Goal: Task Accomplishment & Management: Manage account settings

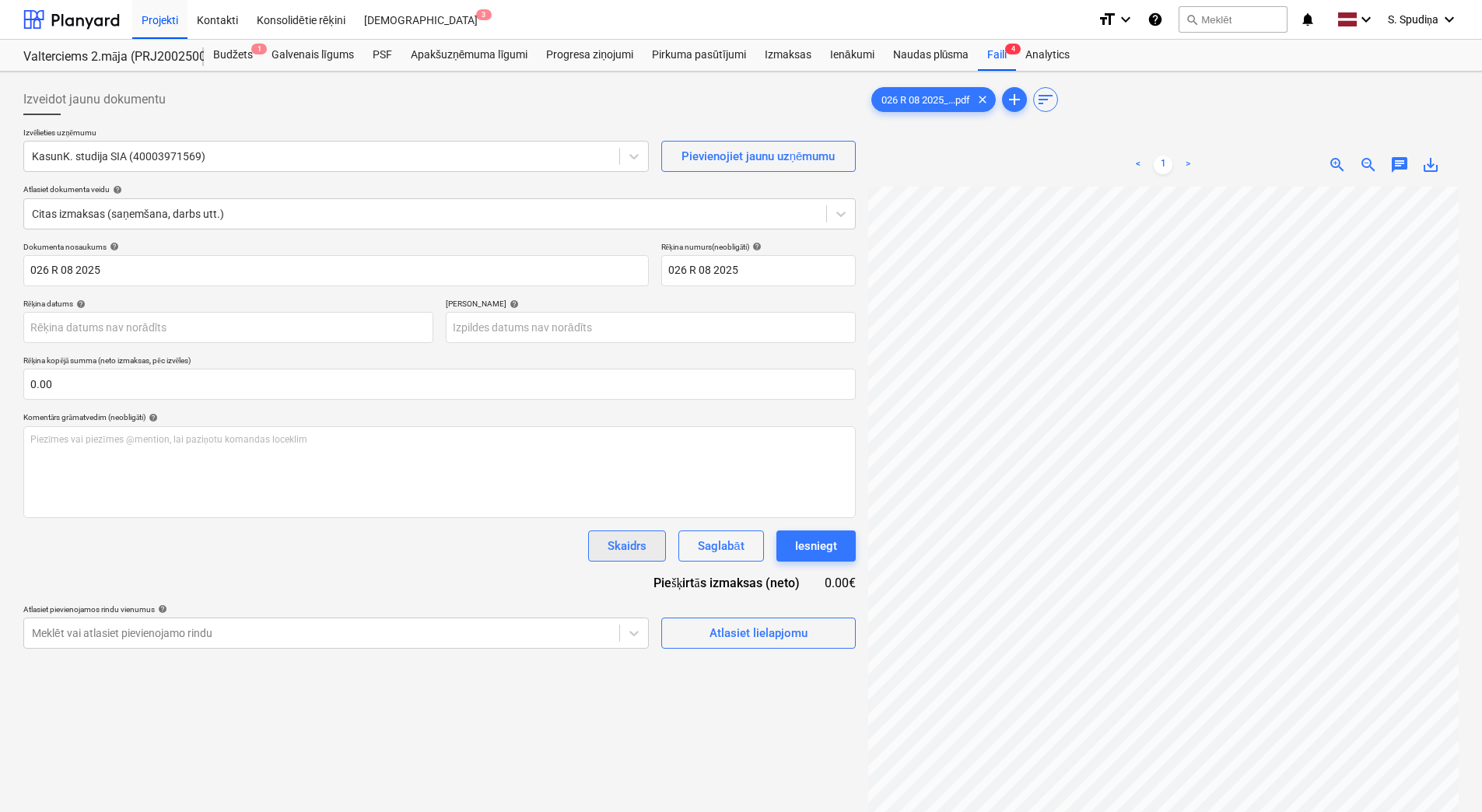
click at [639, 538] on div "Skaidrs" at bounding box center [627, 545] width 39 height 21
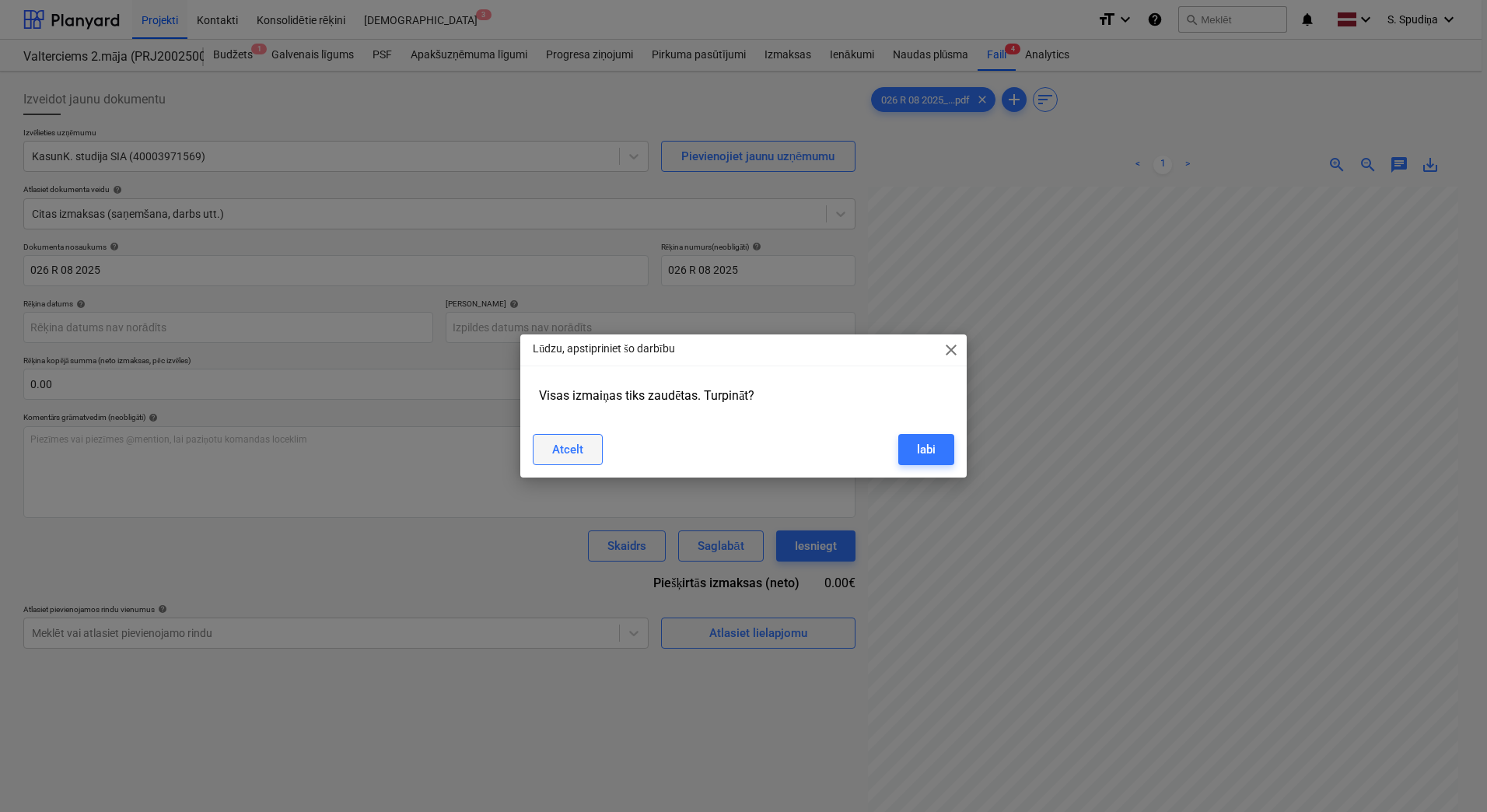
click at [576, 437] on button "Atcelt" at bounding box center [567, 449] width 70 height 31
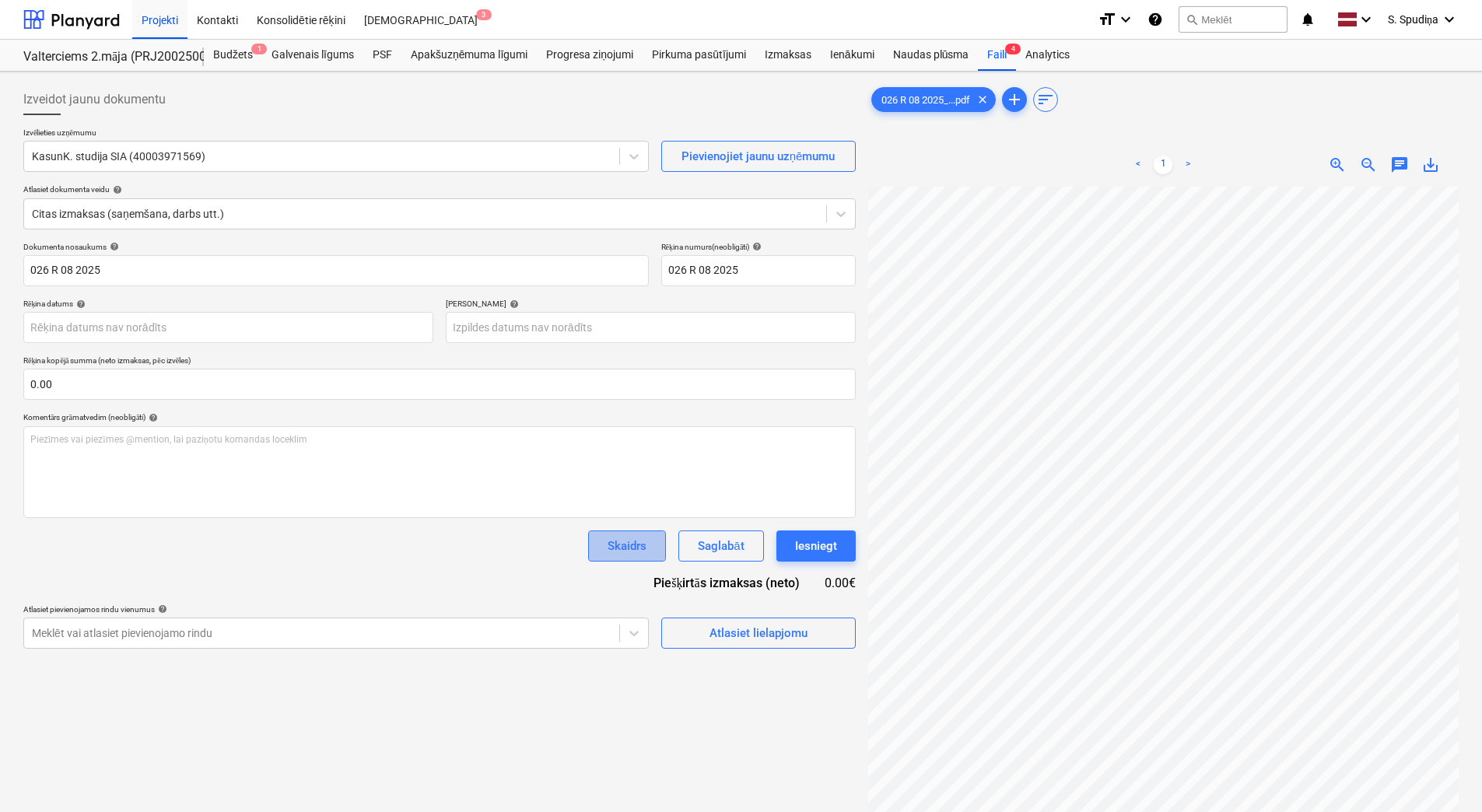
click at [634, 548] on div "Skaidrs" at bounding box center [627, 545] width 39 height 21
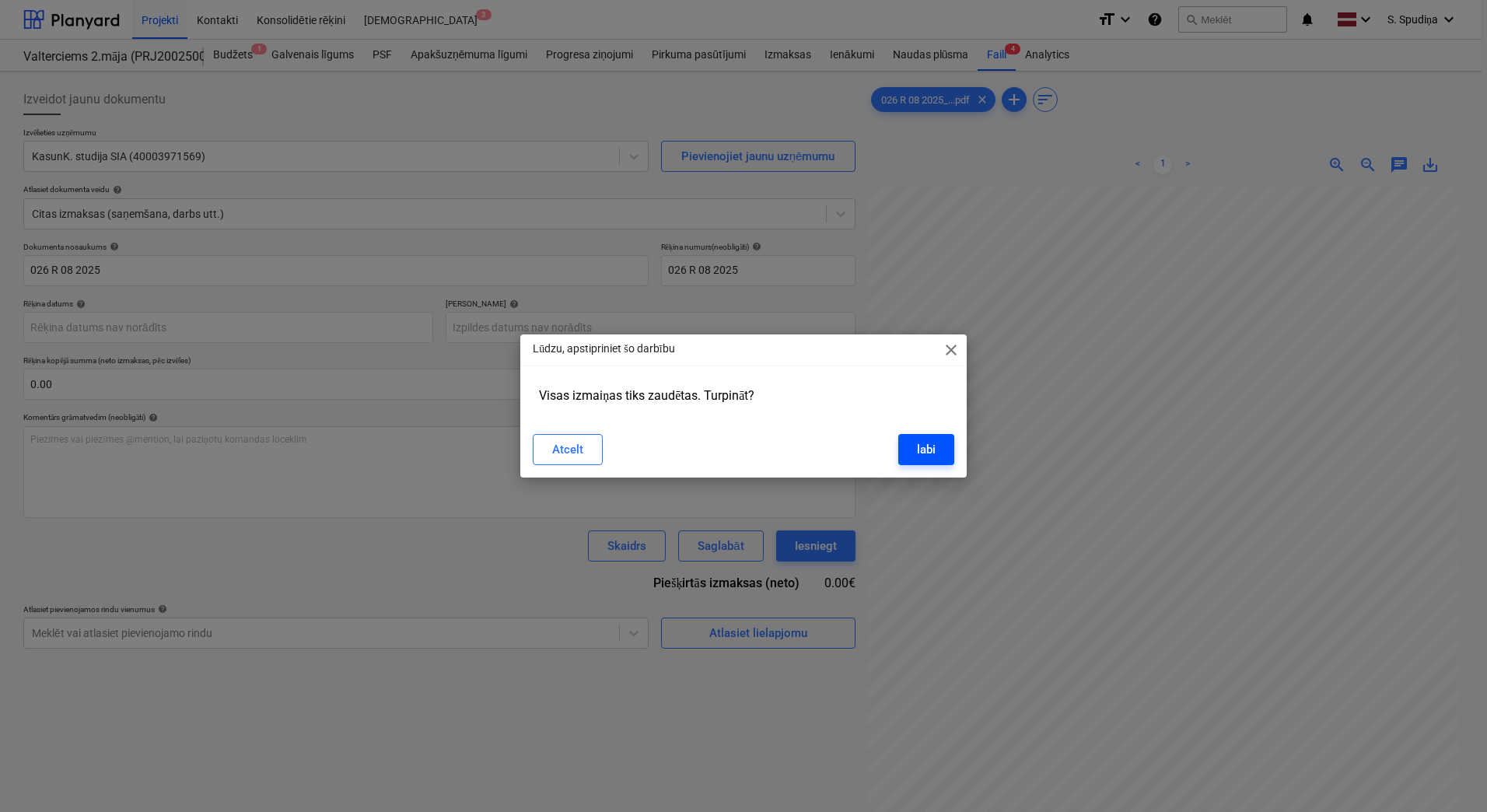
click at [930, 443] on div "labi" at bounding box center [926, 449] width 19 height 21
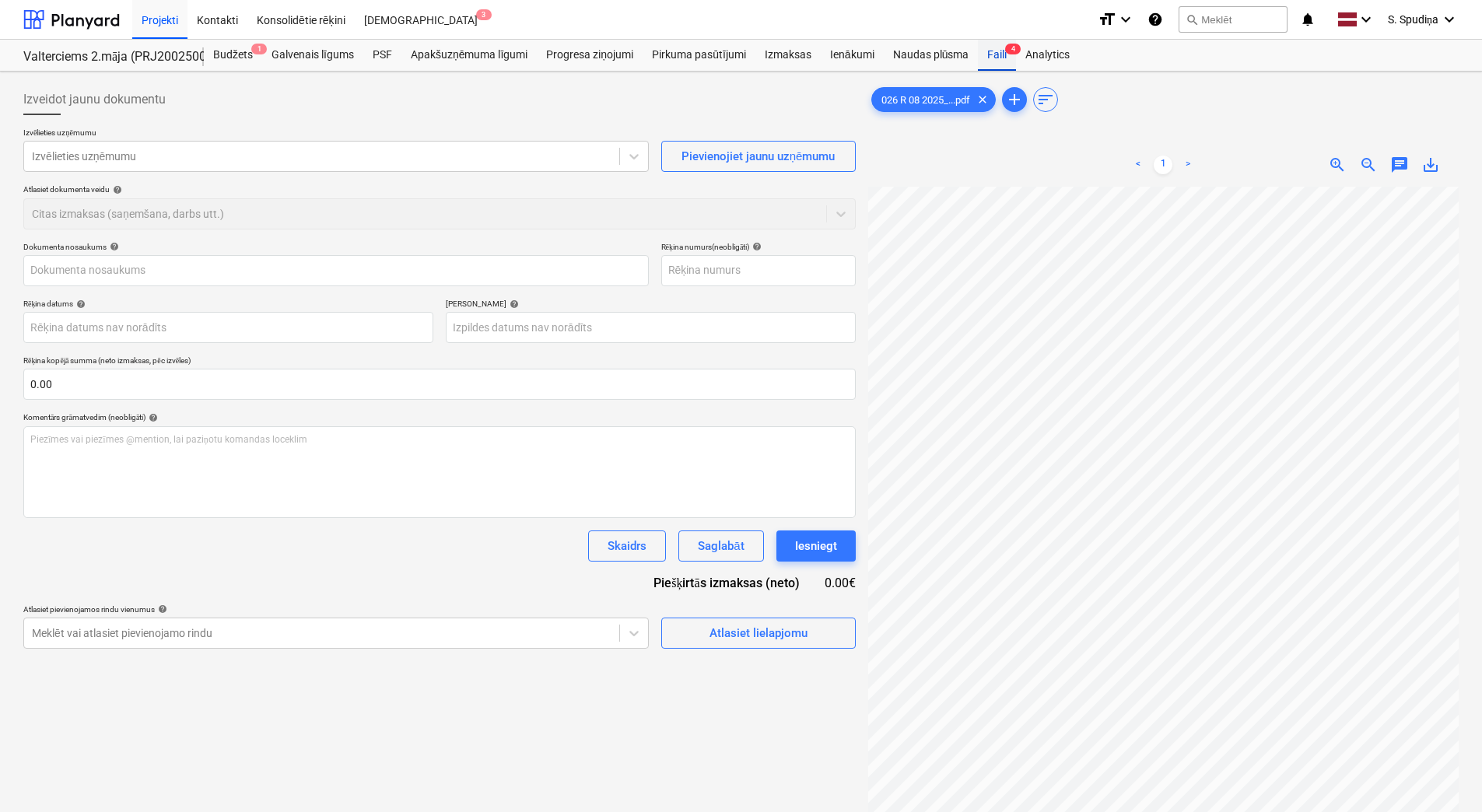
click at [996, 57] on div "Faili 4" at bounding box center [996, 55] width 38 height 31
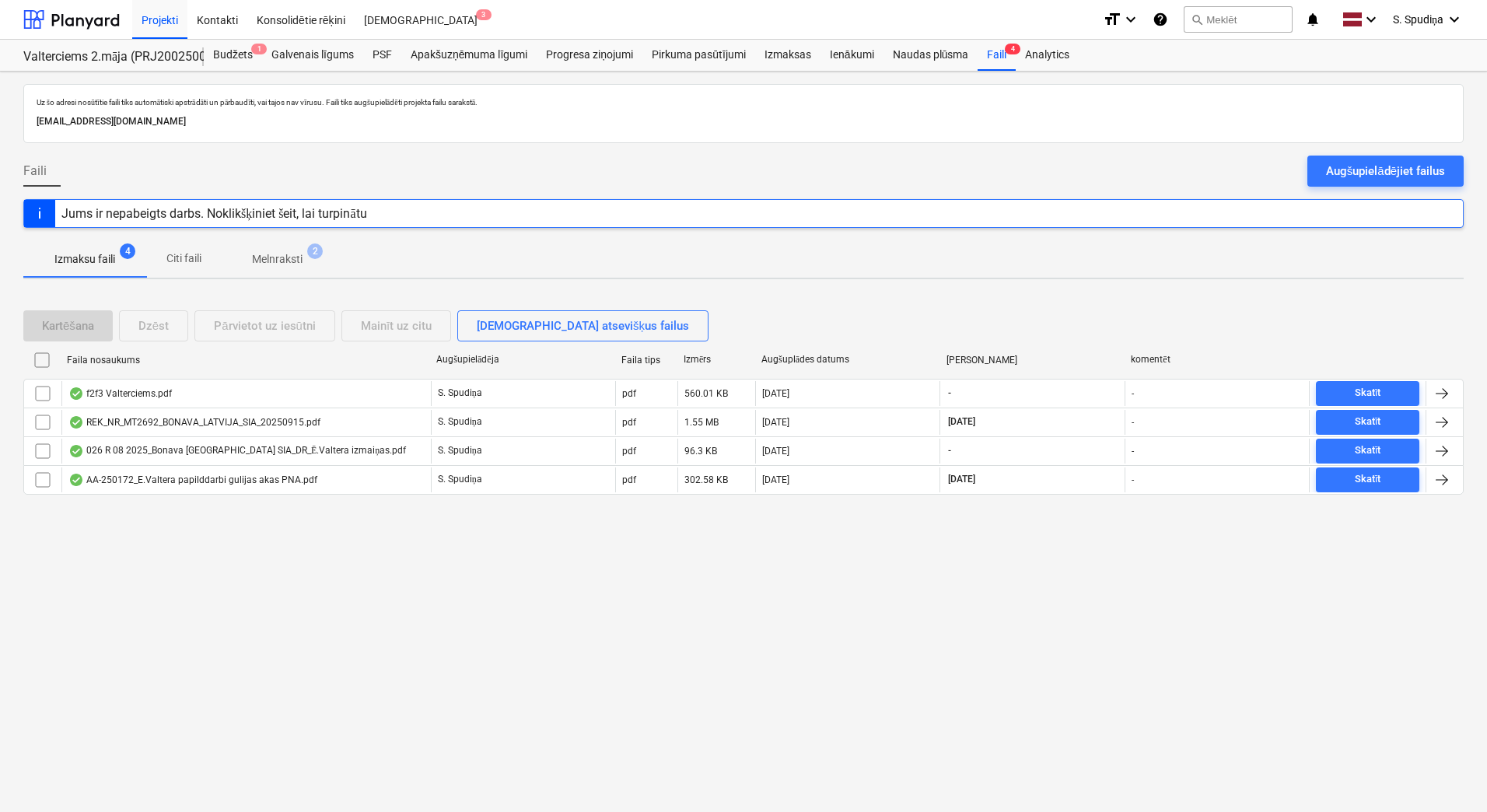
click at [274, 252] on p "Melnraksti" at bounding box center [278, 259] width 51 height 16
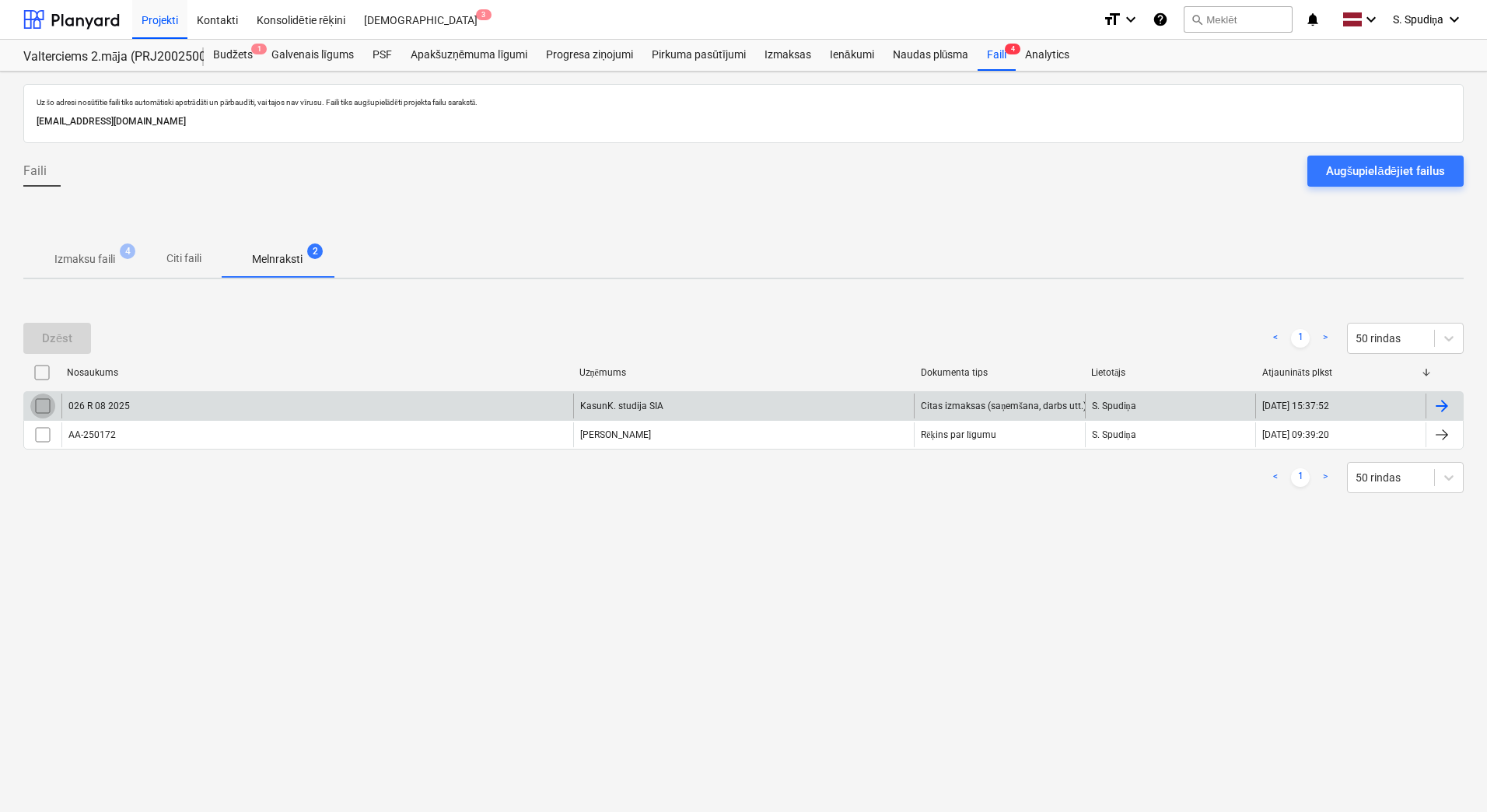
drag, startPoint x: 38, startPoint y: 403, endPoint x: 58, endPoint y: 351, distance: 55.7
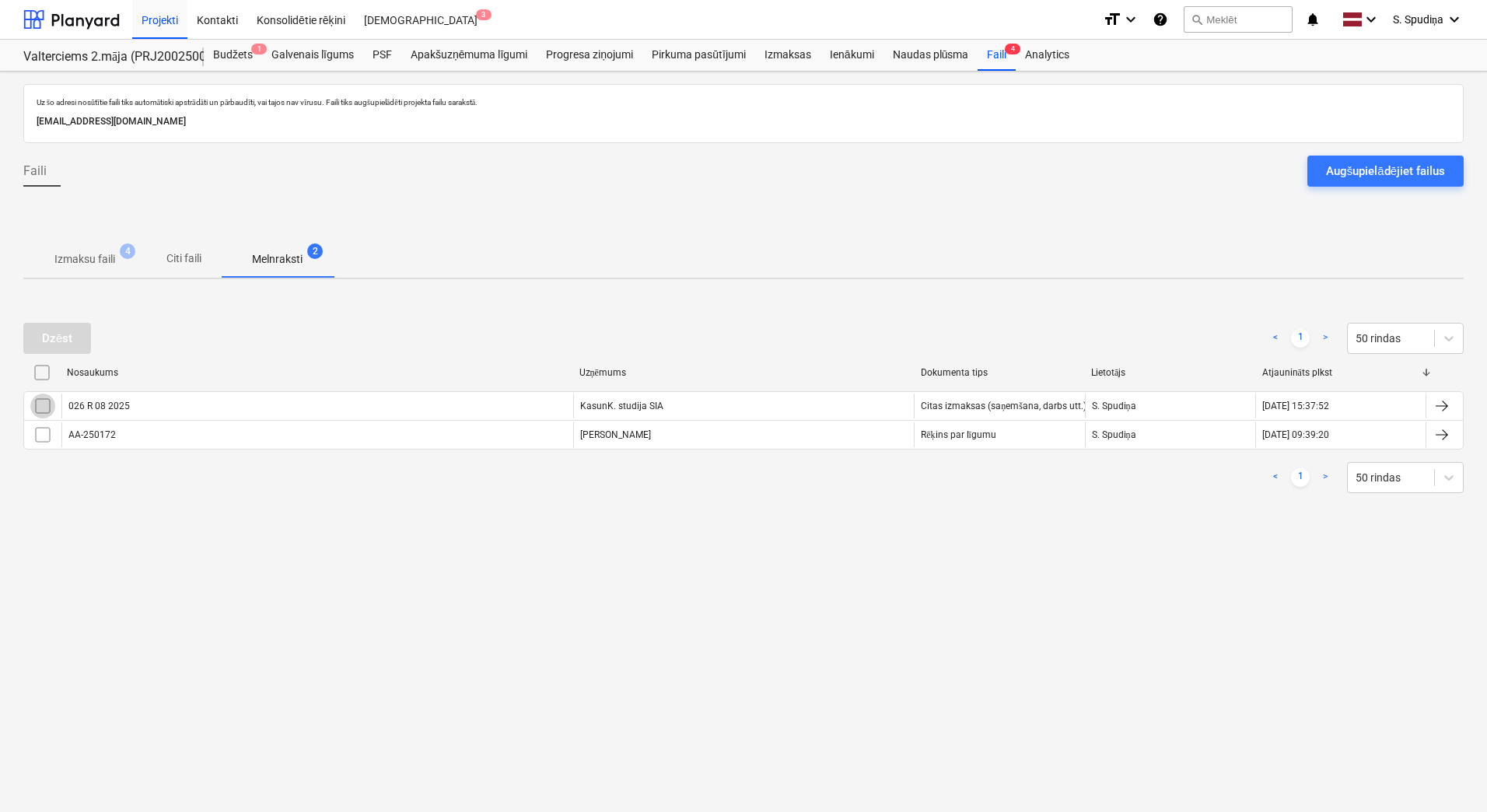
click at [38, 402] on input "checkbox" at bounding box center [43, 406] width 25 height 25
click at [60, 345] on div "Dzēst" at bounding box center [57, 338] width 30 height 21
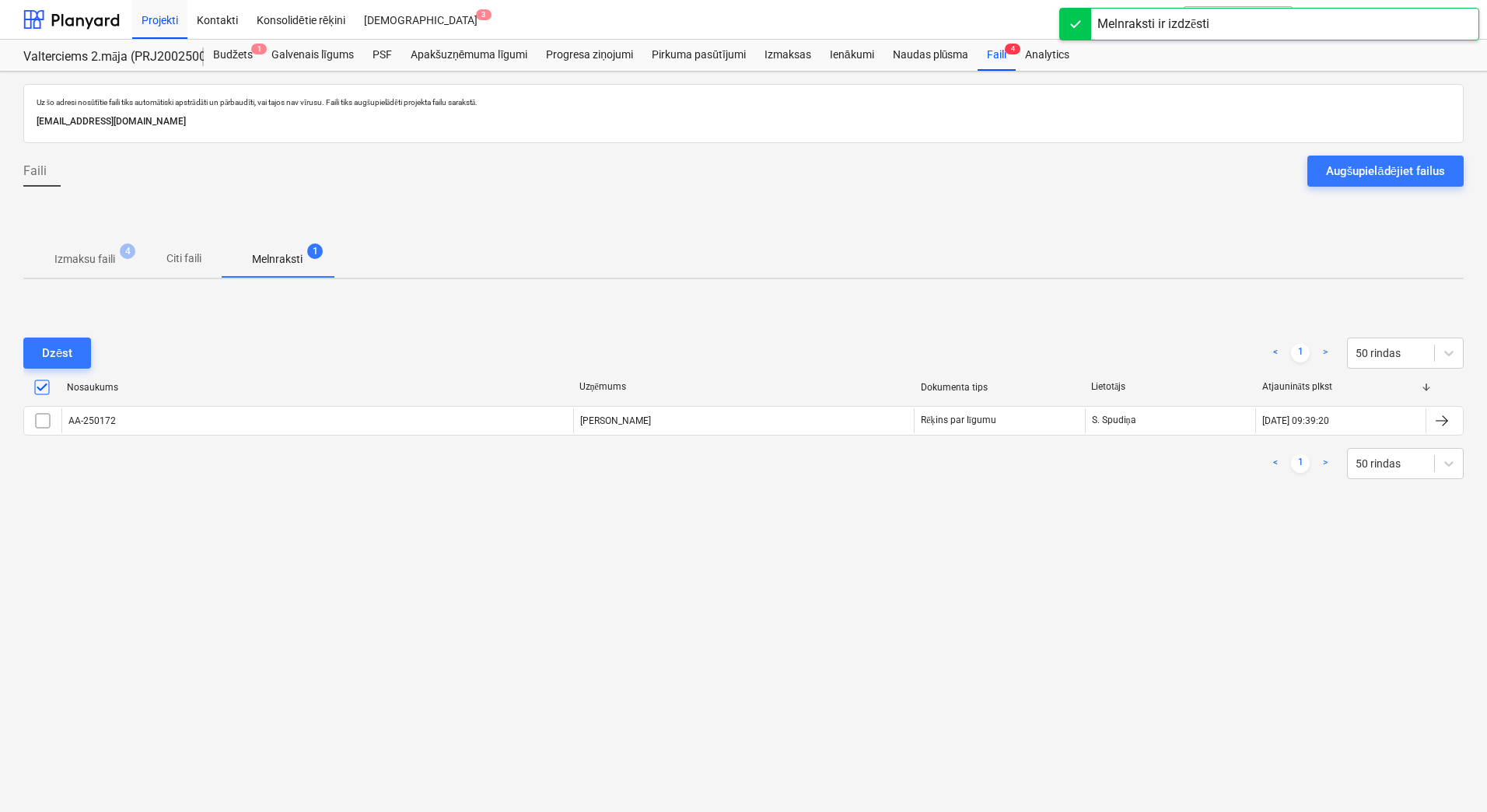
click at [293, 579] on div "Uz šo adresi nosūtītie faili tiks automātiski apstrādāti un pārbaudīti, vai taj…" at bounding box center [743, 442] width 1487 height 741
drag, startPoint x: 46, startPoint y: 392, endPoint x: 123, endPoint y: 499, distance: 131.8
click at [47, 392] on input "checkbox" at bounding box center [42, 387] width 25 height 25
click at [123, 511] on div "Dzēst < 1 > 50 rindas Nosaukums Uzņēmums Dokumenta tips Lietotājs Atjaunināts p…" at bounding box center [743, 408] width 1440 height 233
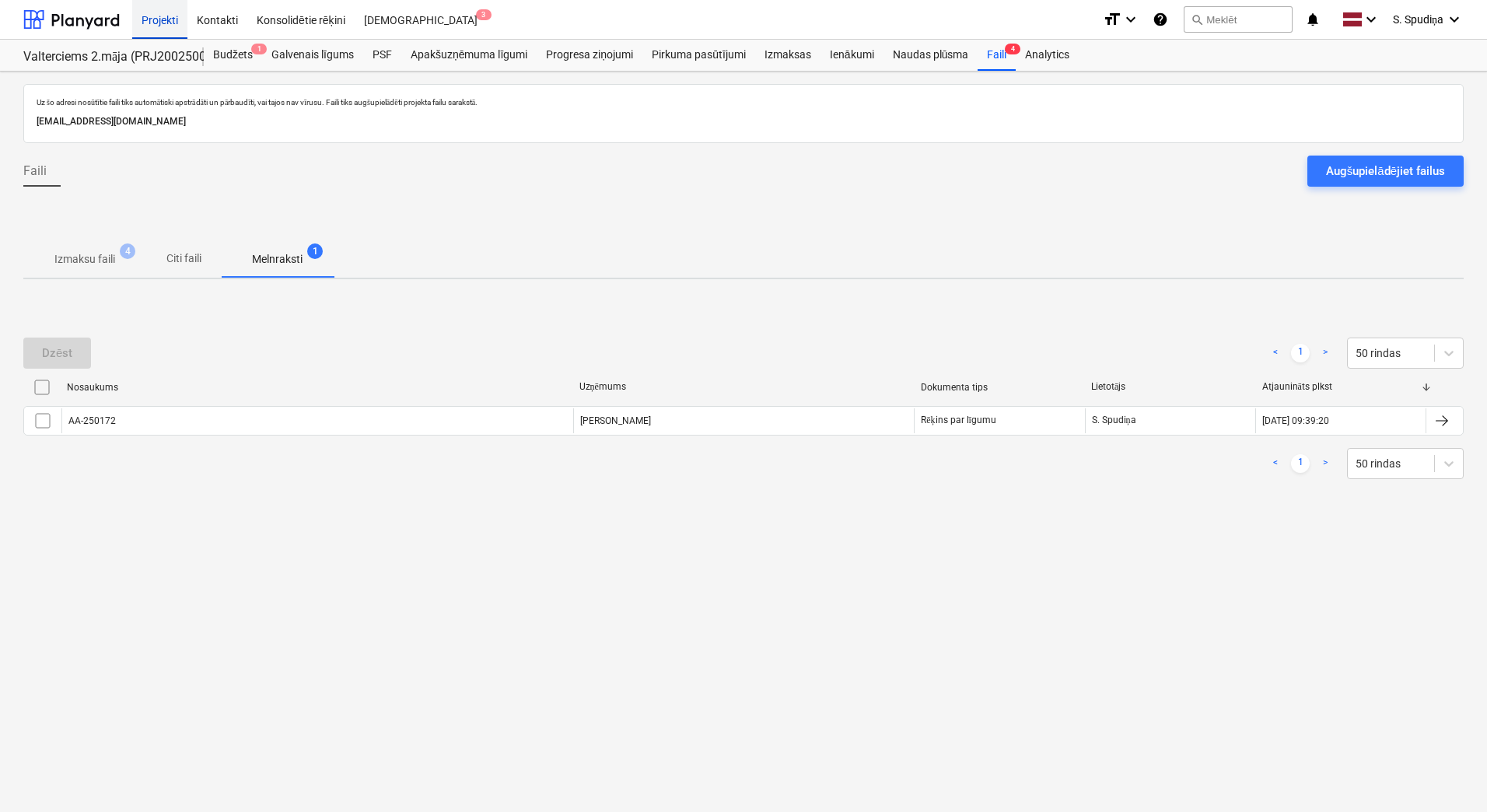
click at [174, 11] on div "Projekti" at bounding box center [159, 19] width 55 height 39
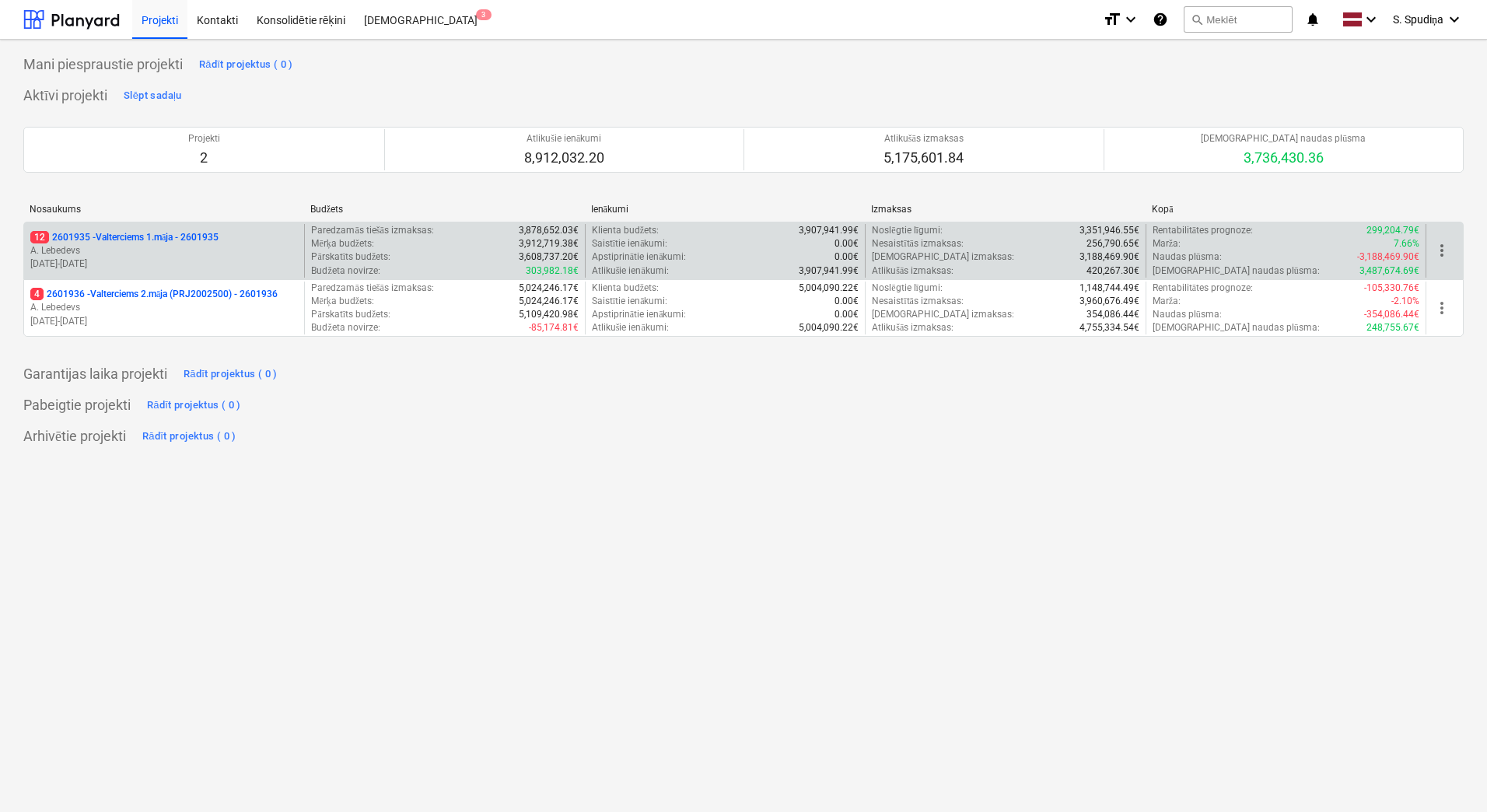
click at [209, 259] on p "[DATE] - [DATE]" at bounding box center [164, 264] width 268 height 13
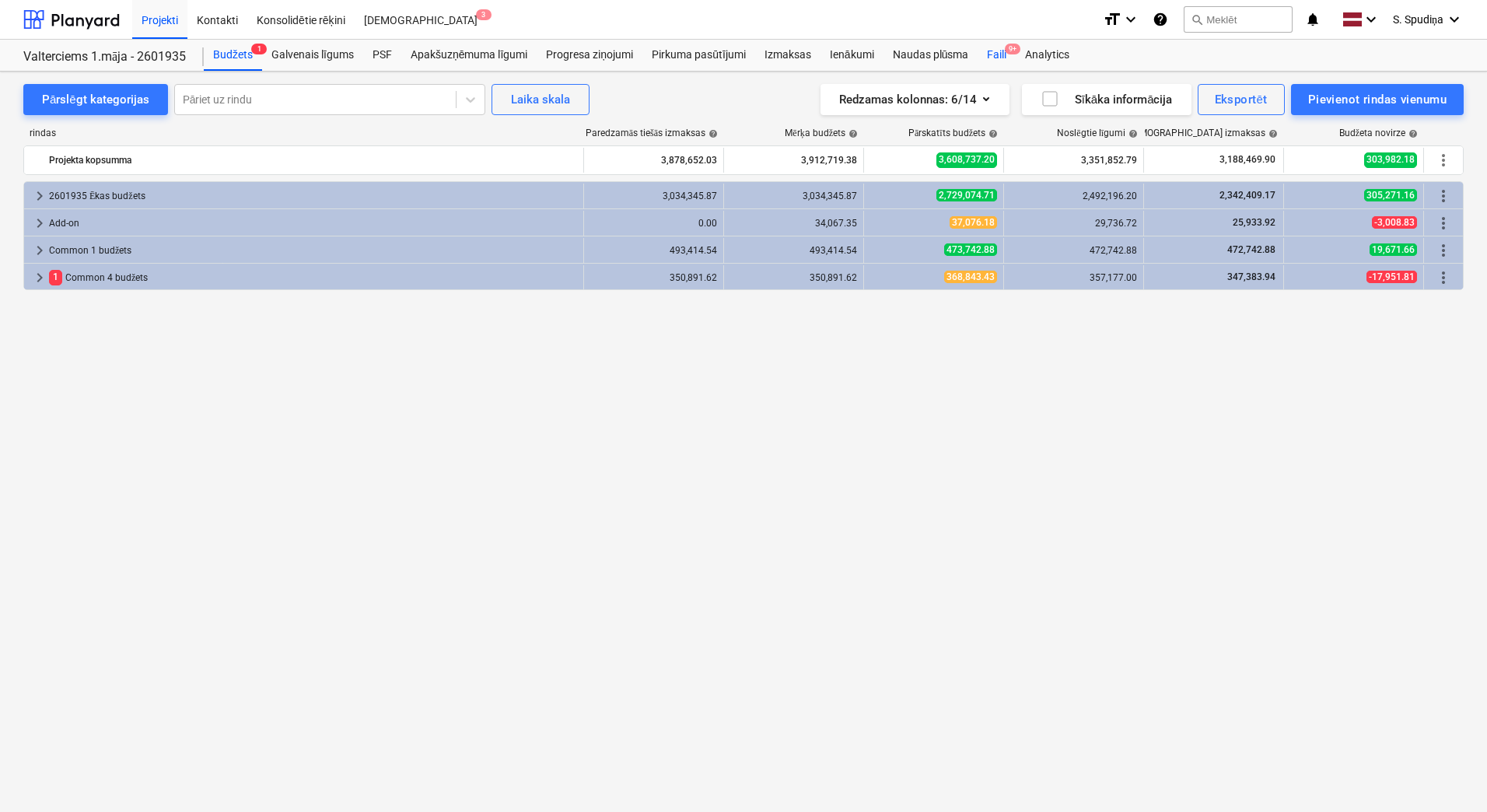
click at [1007, 50] on span "9+" at bounding box center [1012, 48] width 16 height 11
